Goal: Find specific page/section: Find specific page/section

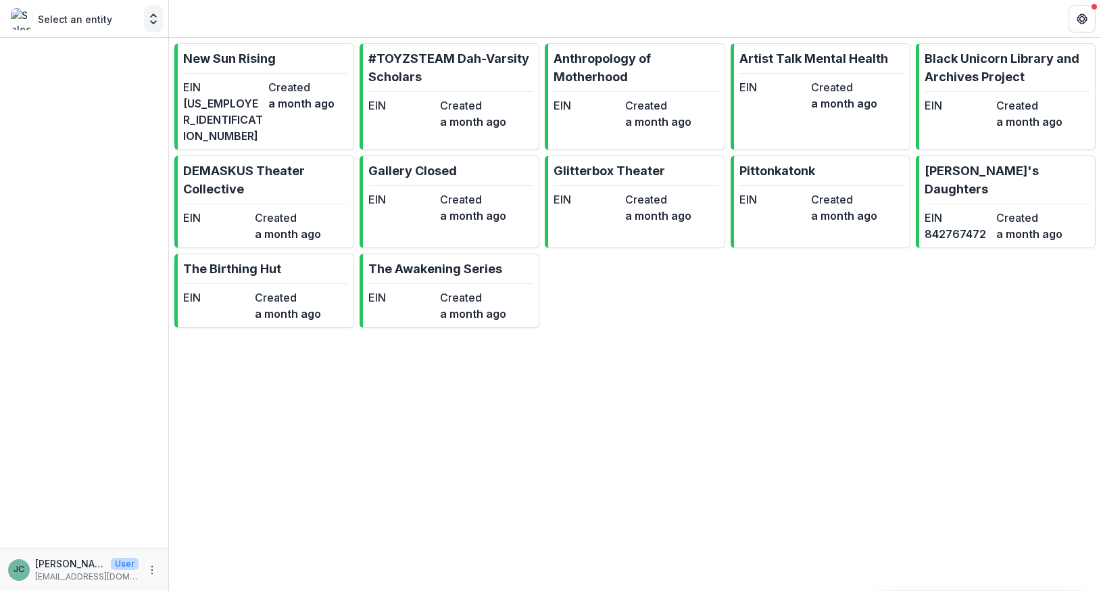
click at [144, 17] on button "Open entity switcher" at bounding box center [153, 18] width 19 height 27
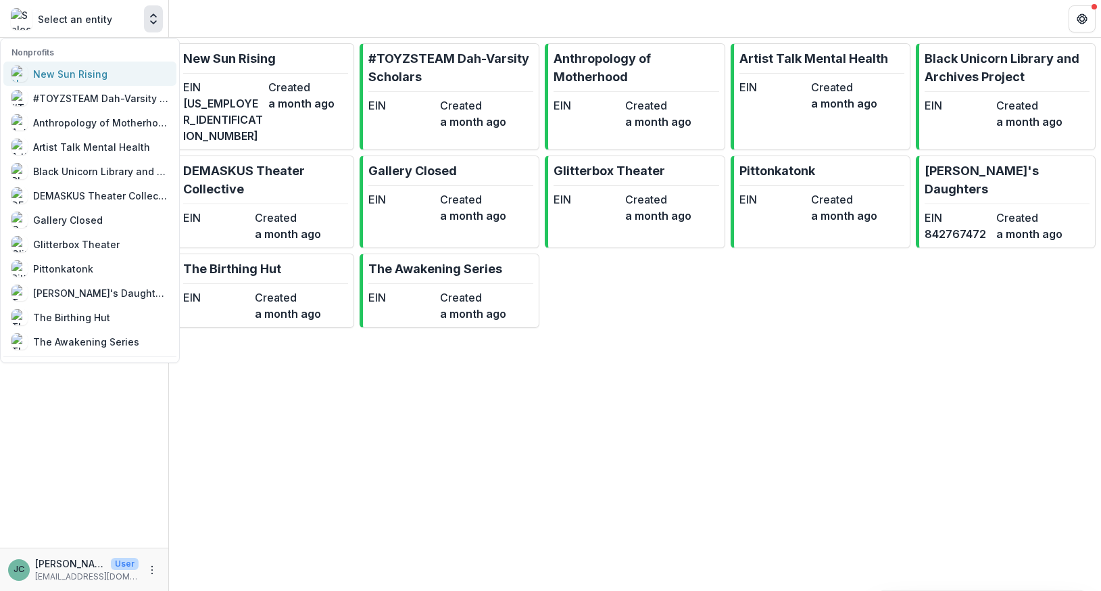
click at [59, 74] on div "New Sun Rising" at bounding box center [70, 74] width 74 height 14
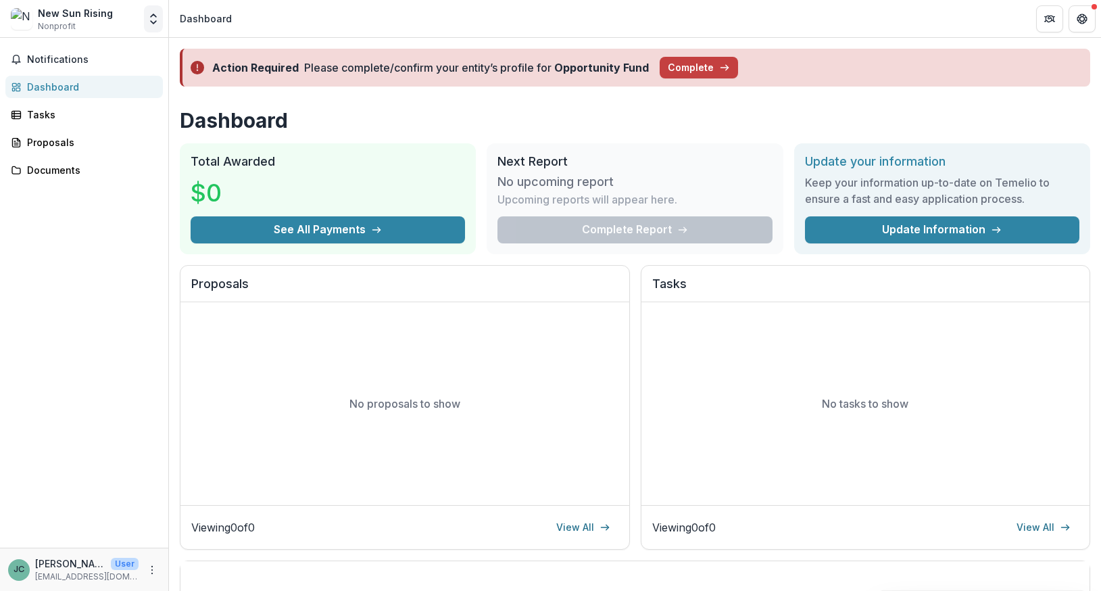
click at [150, 22] on icon "Open entity switcher" at bounding box center [154, 19] width 14 height 14
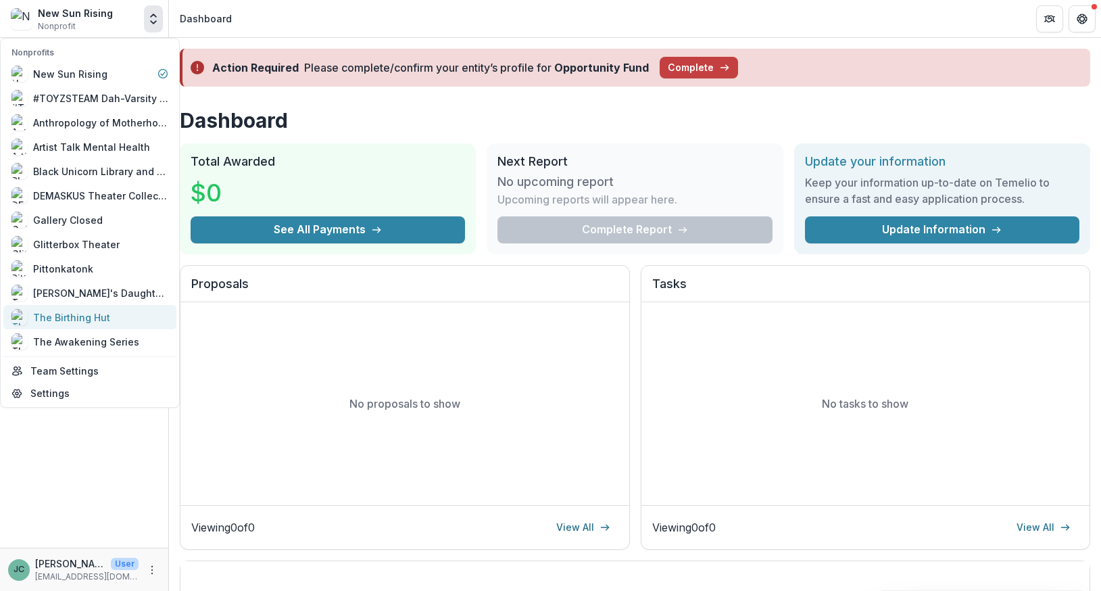
click at [89, 311] on div "The Birthing Hut" at bounding box center [71, 317] width 77 height 14
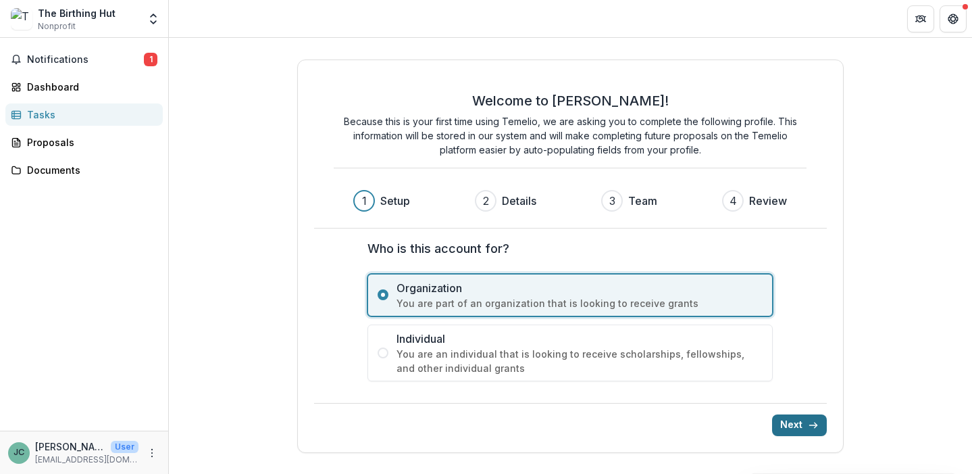
click at [799, 425] on button "Next" at bounding box center [799, 425] width 55 height 22
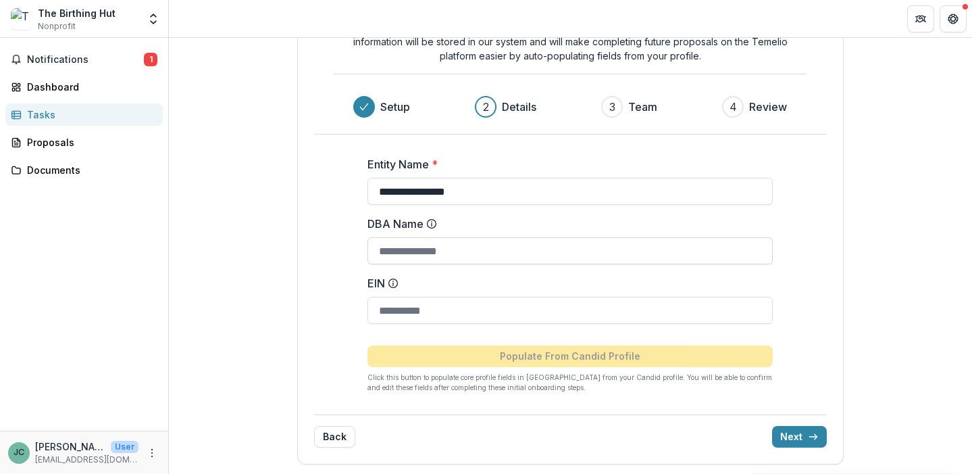
scroll to position [84, 0]
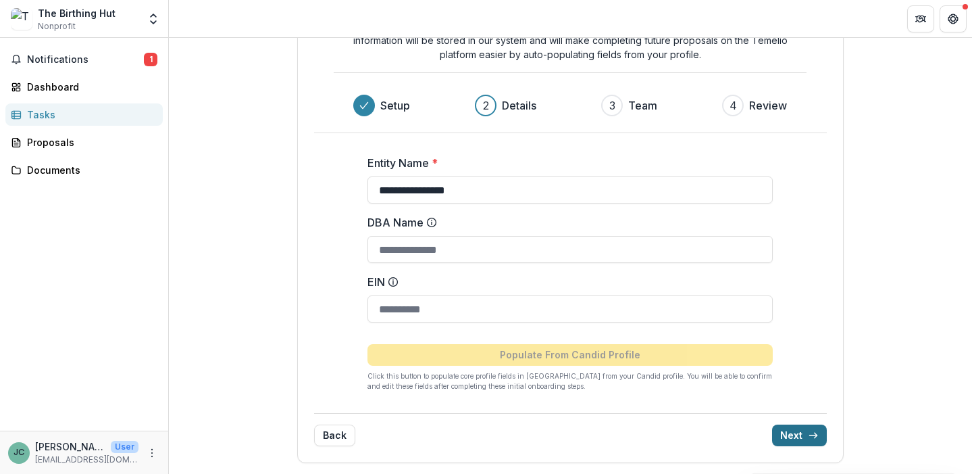
click at [793, 435] on button "Next" at bounding box center [799, 435] width 55 height 22
